Goal: Find specific page/section: Find specific page/section

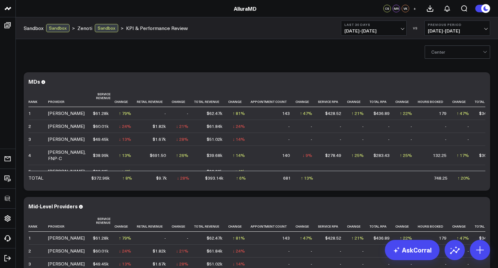
click at [173, 63] on div "Center" at bounding box center [257, 51] width 482 height 25
click at [154, 29] on link "KPI & Performance Review" at bounding box center [157, 28] width 62 height 7
